Goal: Go to known website: Access a specific website the user already knows

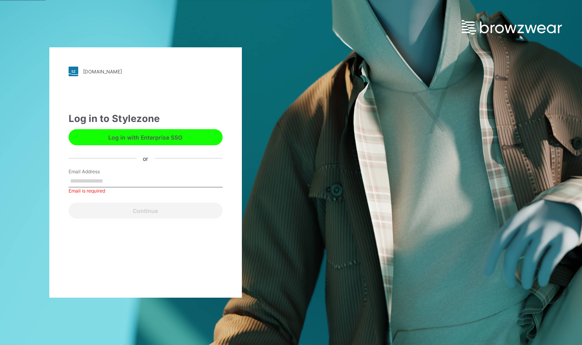
click at [156, 139] on button "Log in with Enterprise SSO" at bounding box center [146, 137] width 154 height 16
click at [189, 183] on input "Email Address" at bounding box center [146, 181] width 154 height 12
click at [424, 135] on div "[DOMAIN_NAME] Loading... Log in to Stylezone Log in with Enterprise SSO or Emai…" at bounding box center [291, 172] width 582 height 345
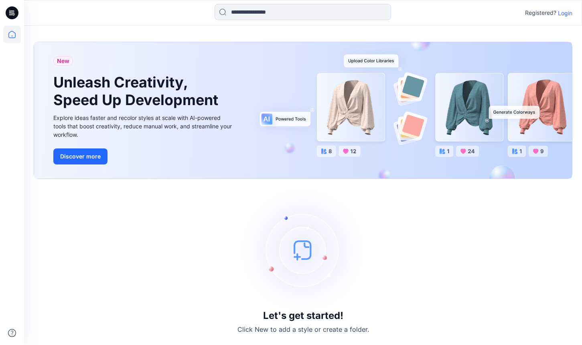
click at [566, 14] on p "Login" at bounding box center [565, 13] width 14 height 8
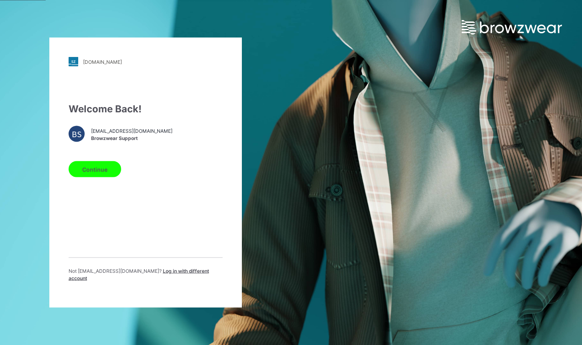
click at [102, 177] on button "Continue" at bounding box center [95, 169] width 53 height 16
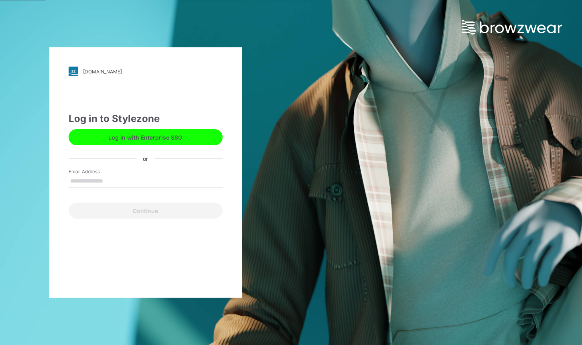
click at [161, 179] on input "Email Address" at bounding box center [146, 181] width 154 height 12
type input "**********"
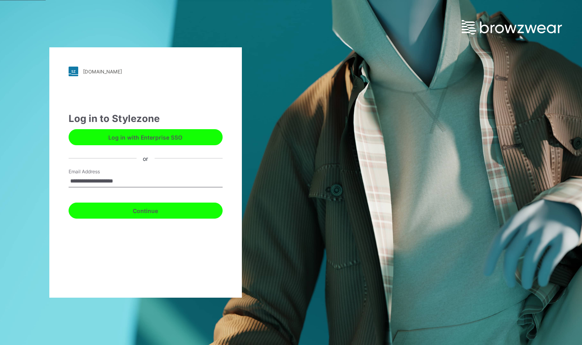
click at [183, 210] on button "Continue" at bounding box center [146, 211] width 154 height 16
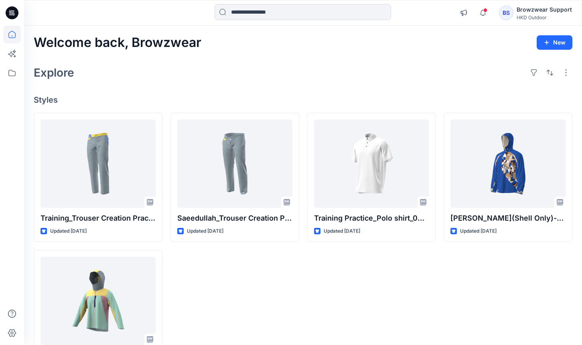
click at [267, 301] on div "Saeedullah_Trouser Creation Practice Updated 15 days ago" at bounding box center [235, 246] width 129 height 267
click at [484, 18] on icon "button" at bounding box center [482, 13] width 15 height 16
